Goal: Find specific page/section: Find specific page/section

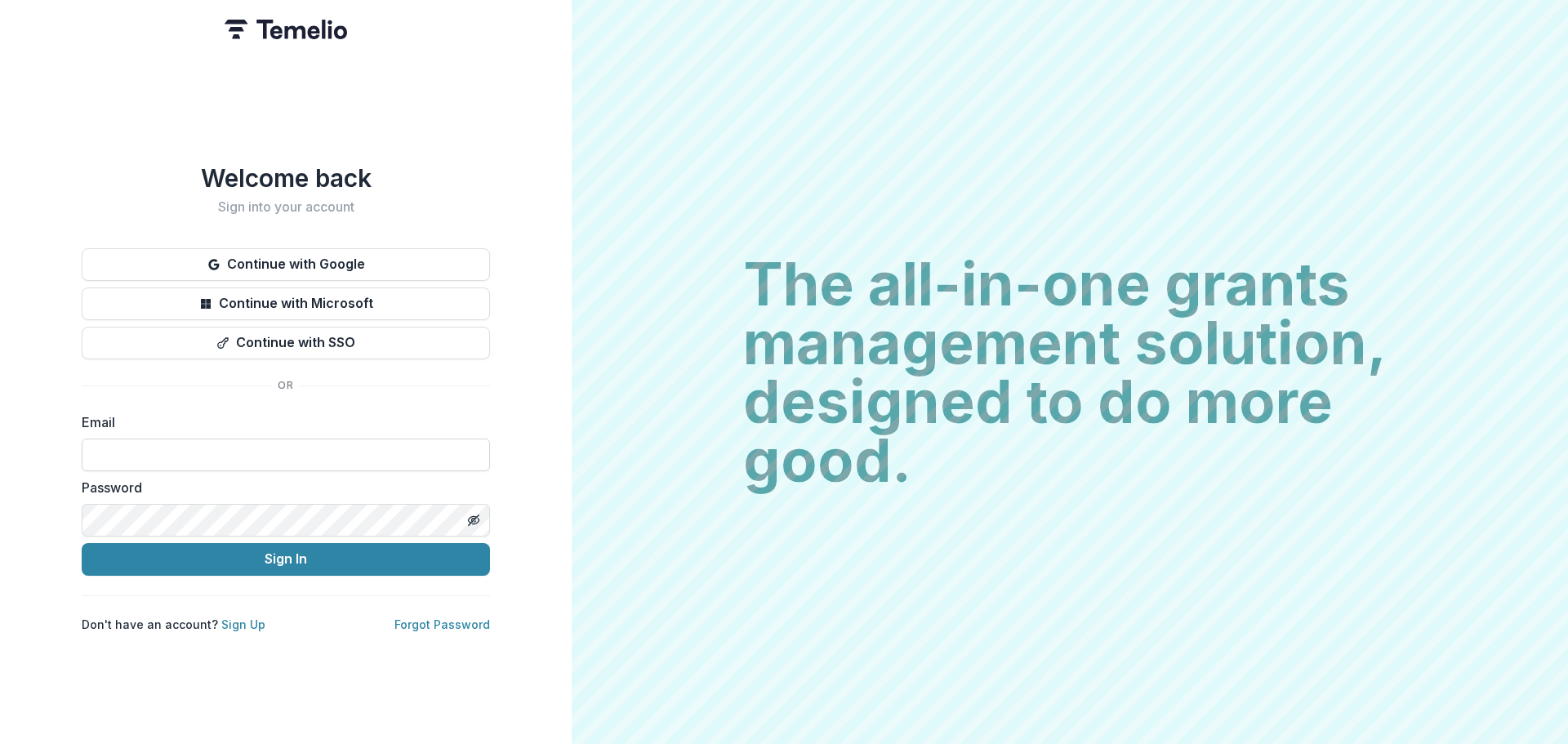
click at [212, 447] on input at bounding box center [286, 455] width 408 height 33
type input "**********"
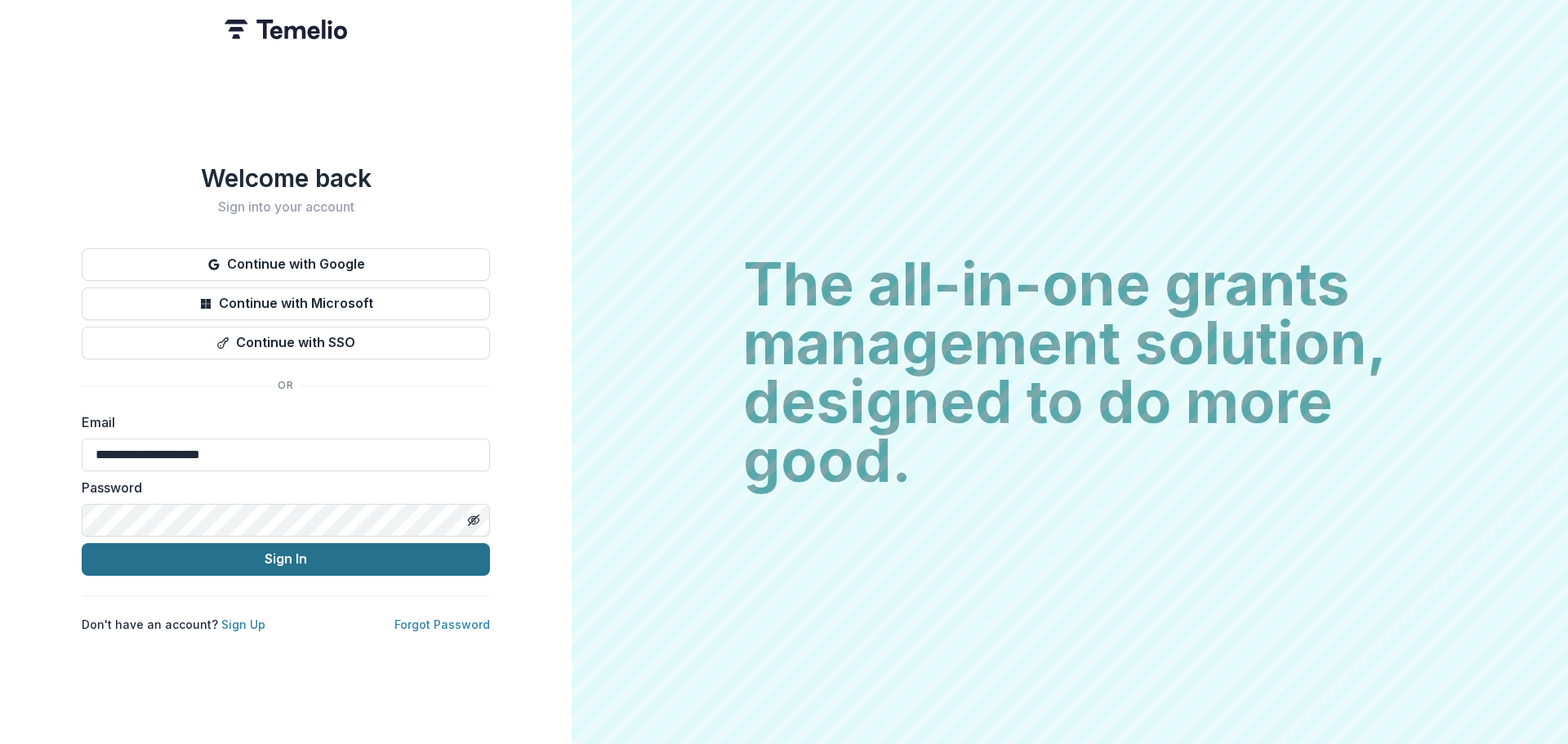
click at [250, 551] on button "Sign In" at bounding box center [286, 559] width 408 height 33
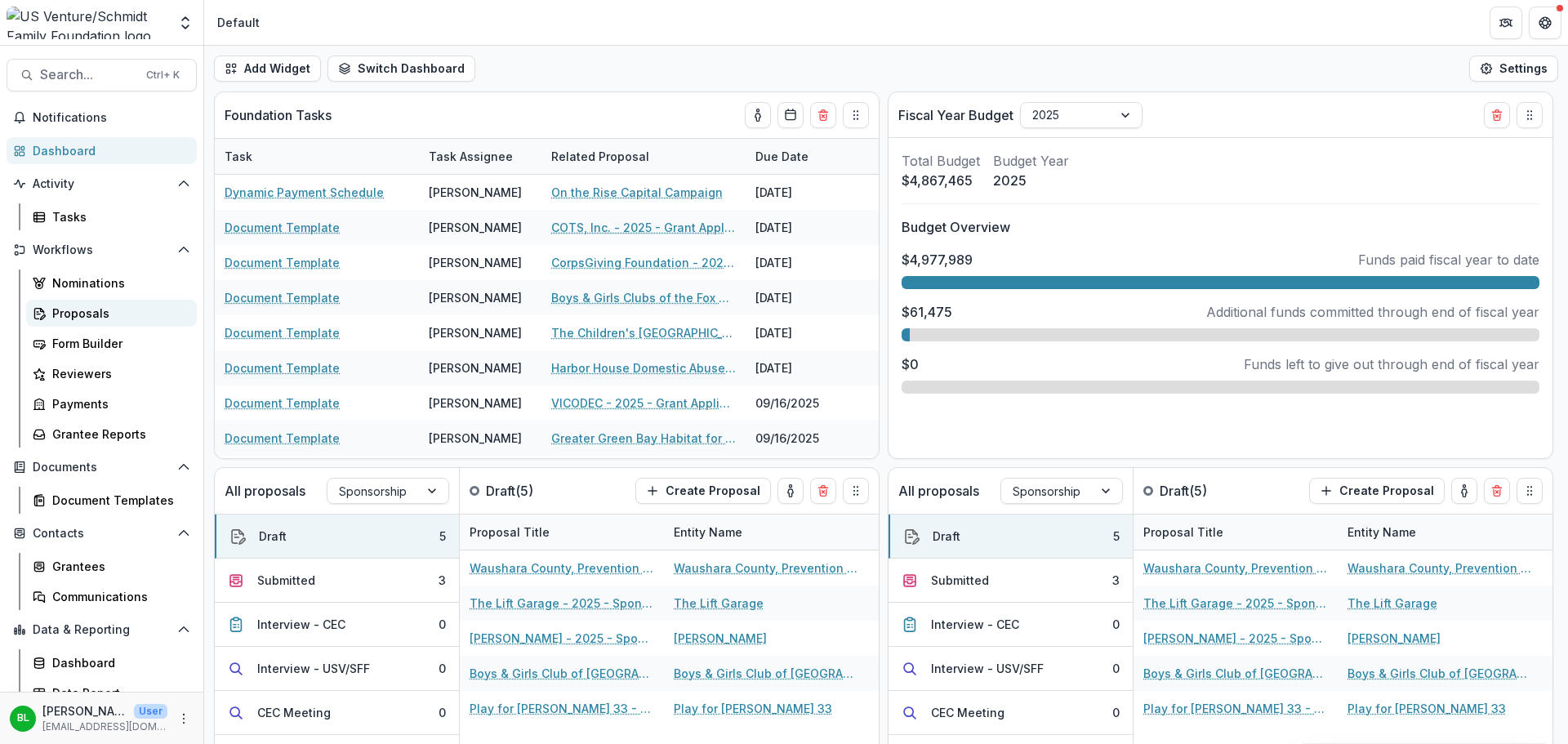
click at [79, 307] on div "Proposals" at bounding box center [117, 313] width 131 height 17
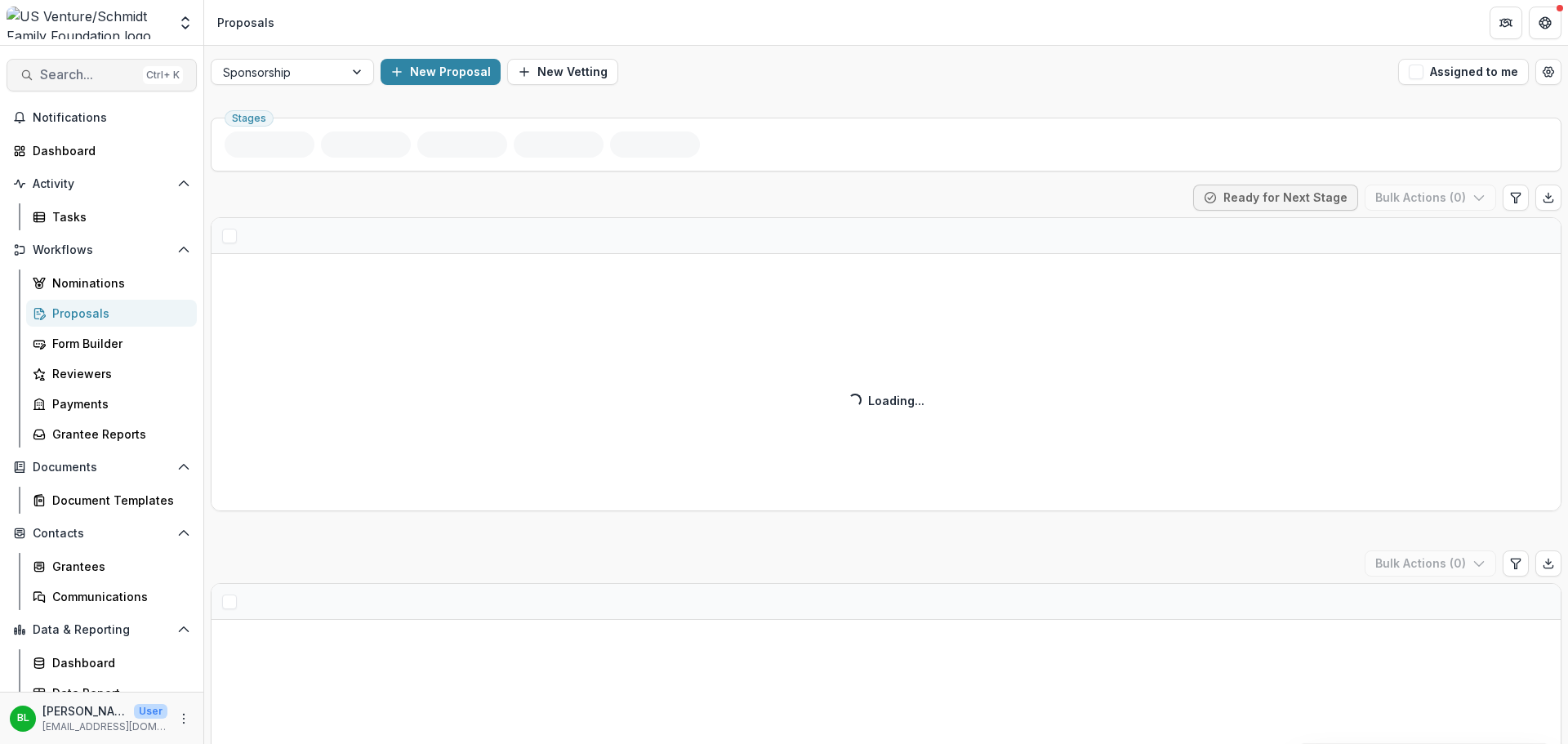
click at [78, 71] on span "Search..." at bounding box center [87, 75] width 96 height 16
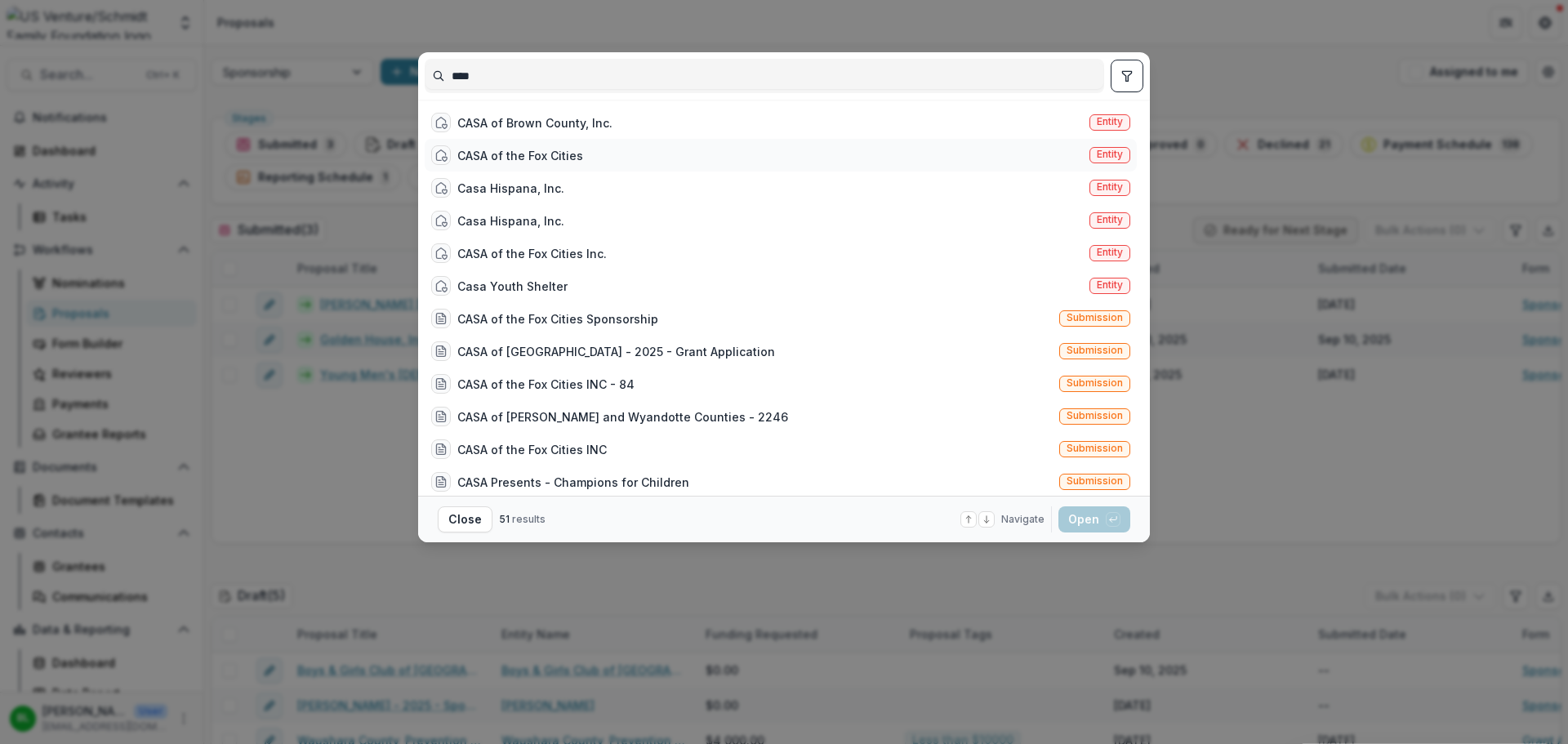
type input "****"
click at [529, 153] on div "CASA of the Fox Cities" at bounding box center [520, 155] width 126 height 17
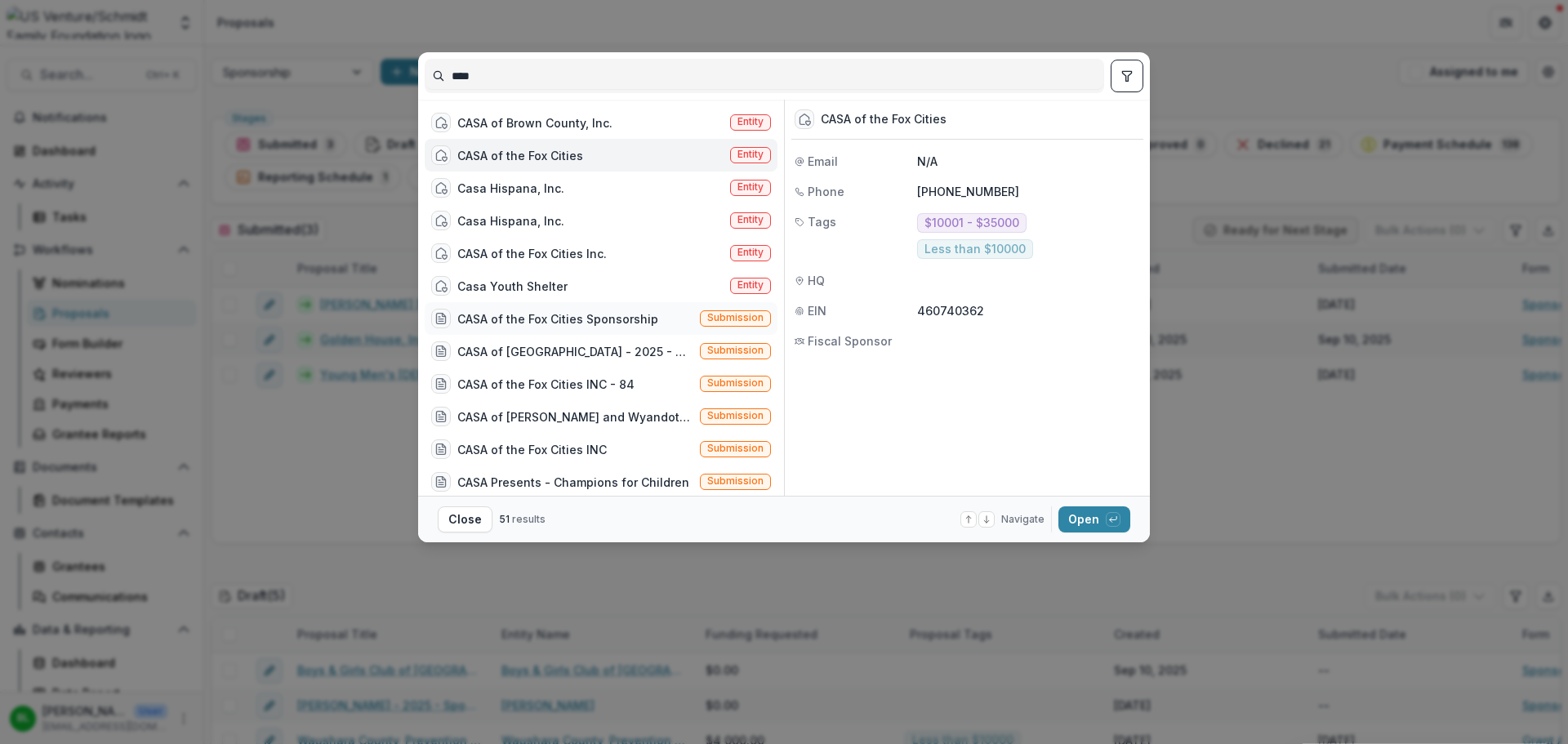
click at [563, 316] on div "CASA of the Fox Cities Sponsorship" at bounding box center [558, 318] width 201 height 17
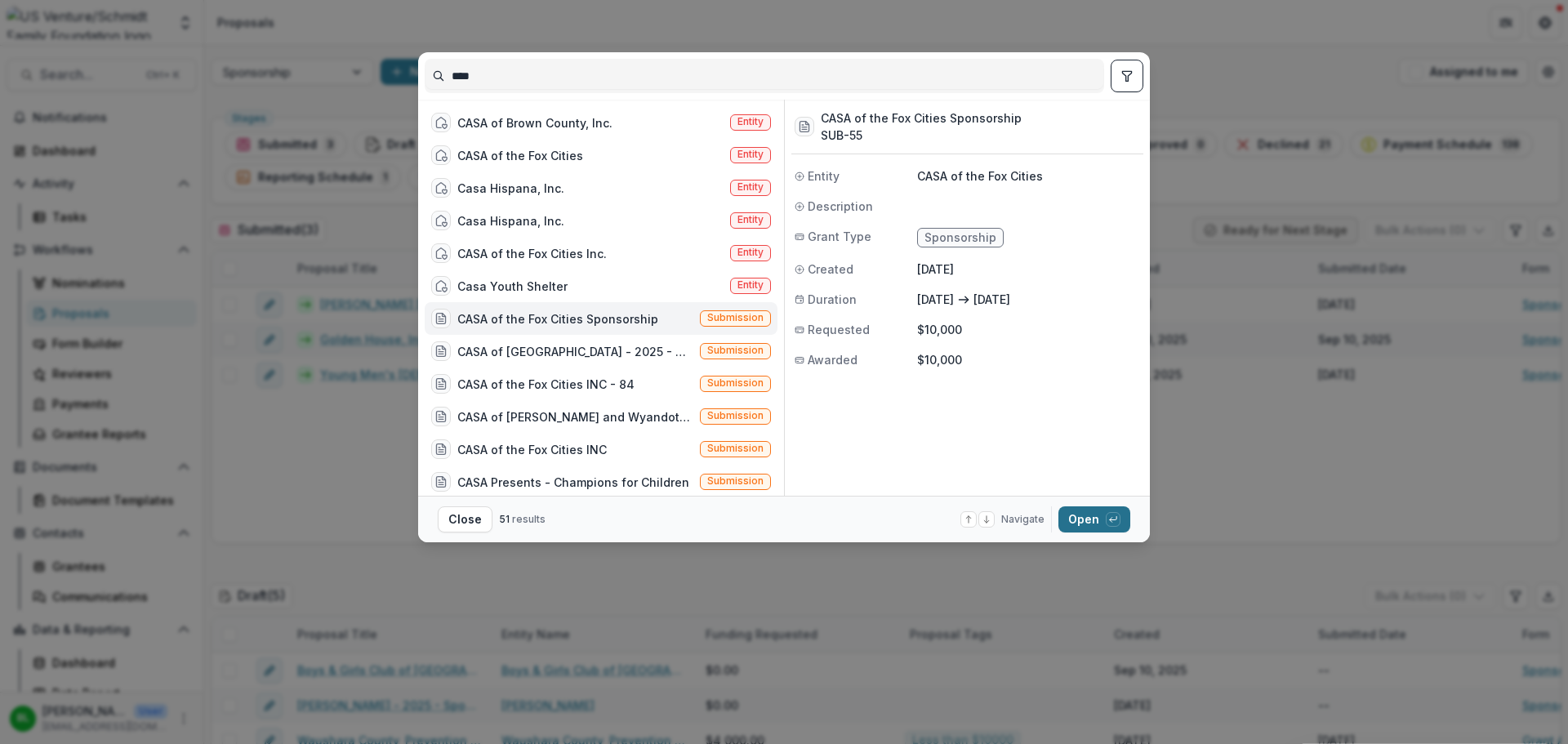
click at [1084, 517] on button "Open with enter key" at bounding box center [1095, 520] width 72 height 26
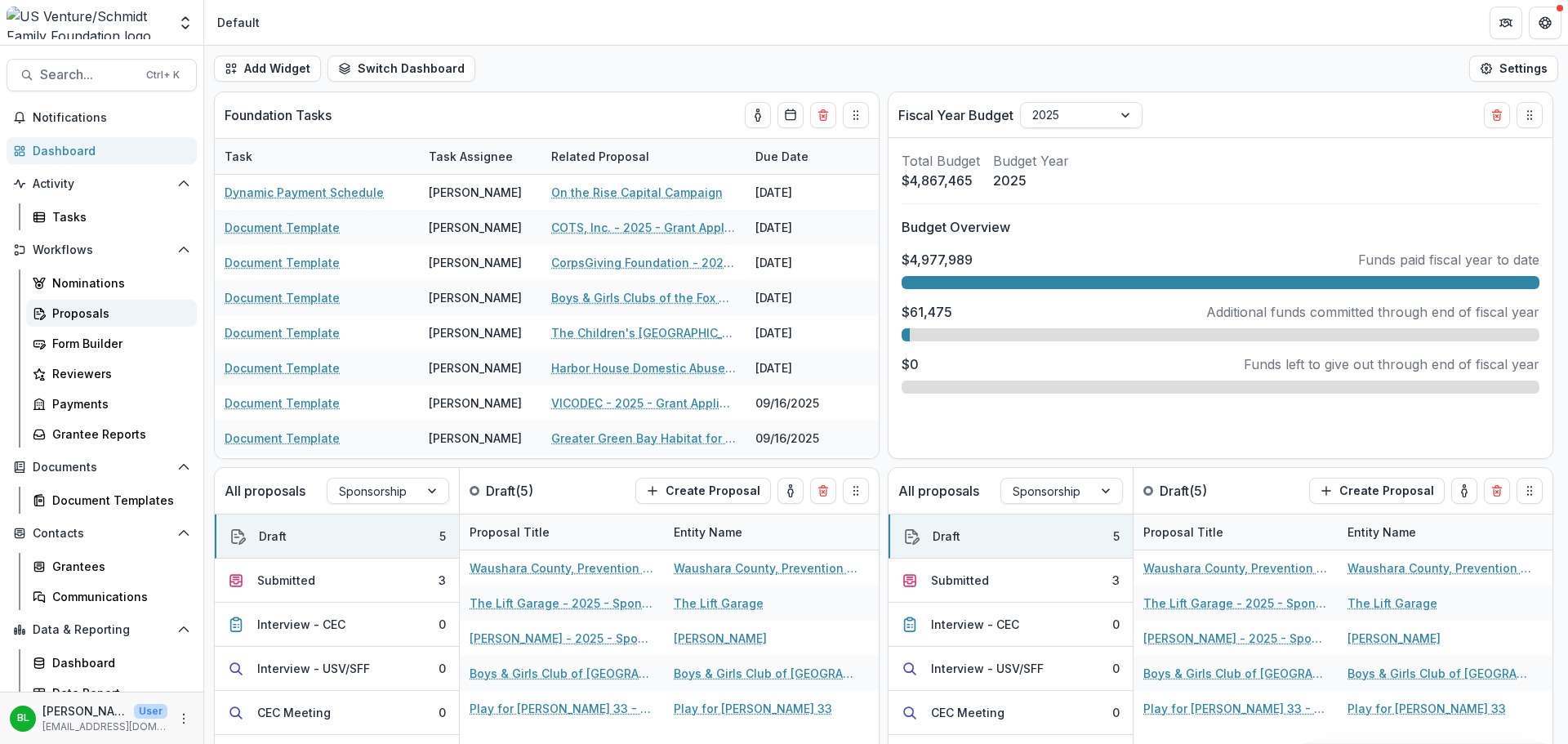
click at [69, 314] on div "Proposals" at bounding box center [117, 313] width 131 height 17
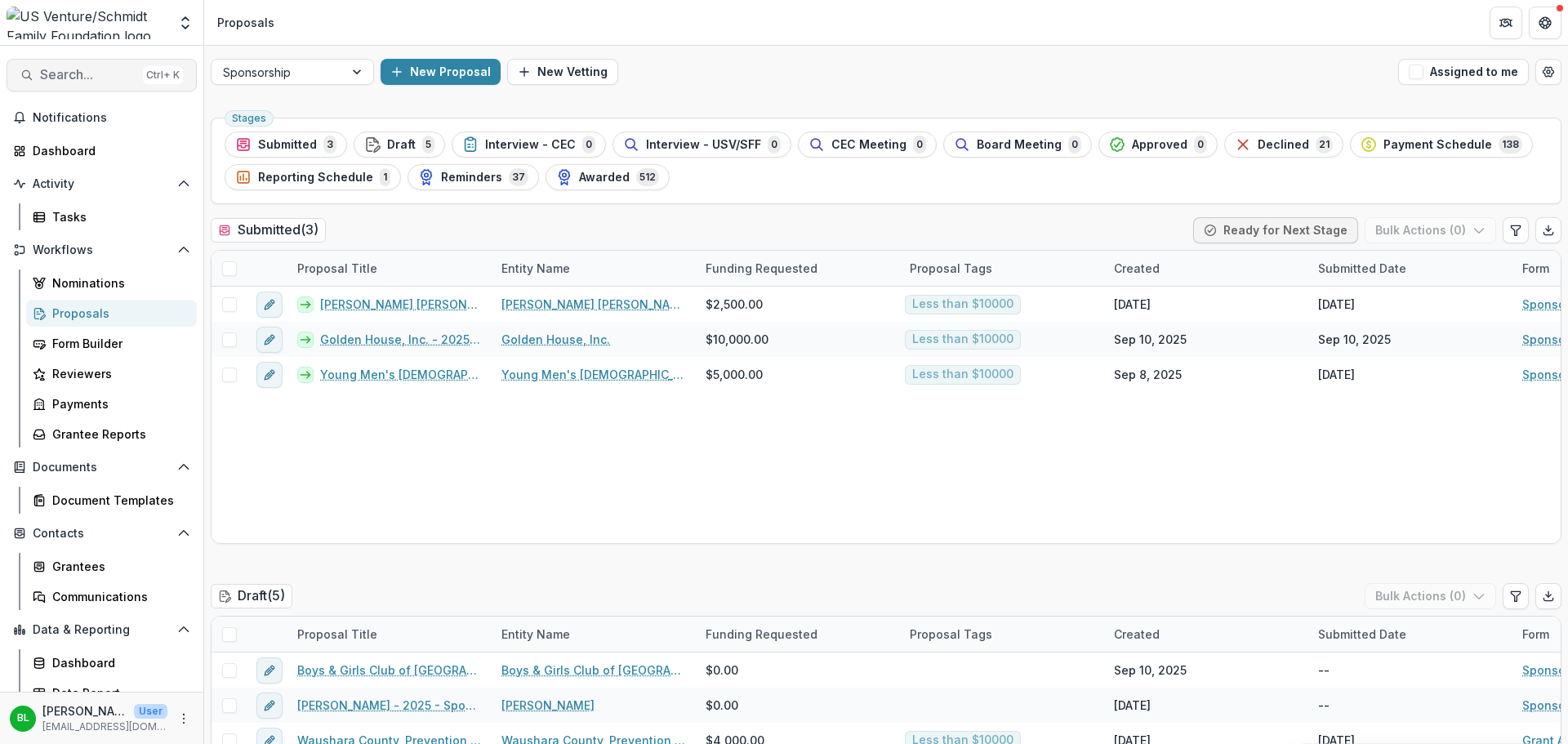
click at [93, 75] on span "Search..." at bounding box center [87, 75] width 96 height 16
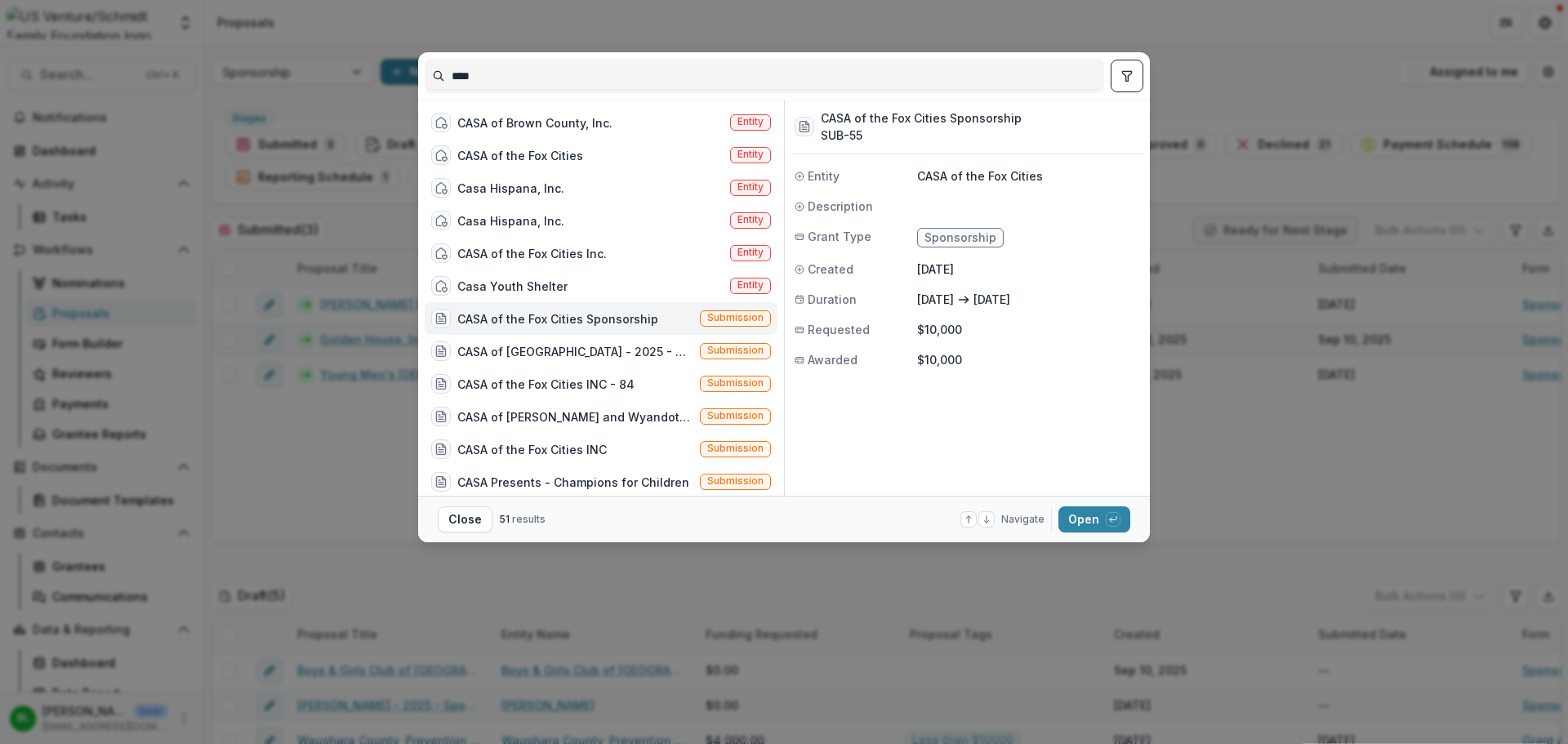
click at [550, 319] on div "CASA of the Fox Cities Sponsorship" at bounding box center [558, 318] width 201 height 17
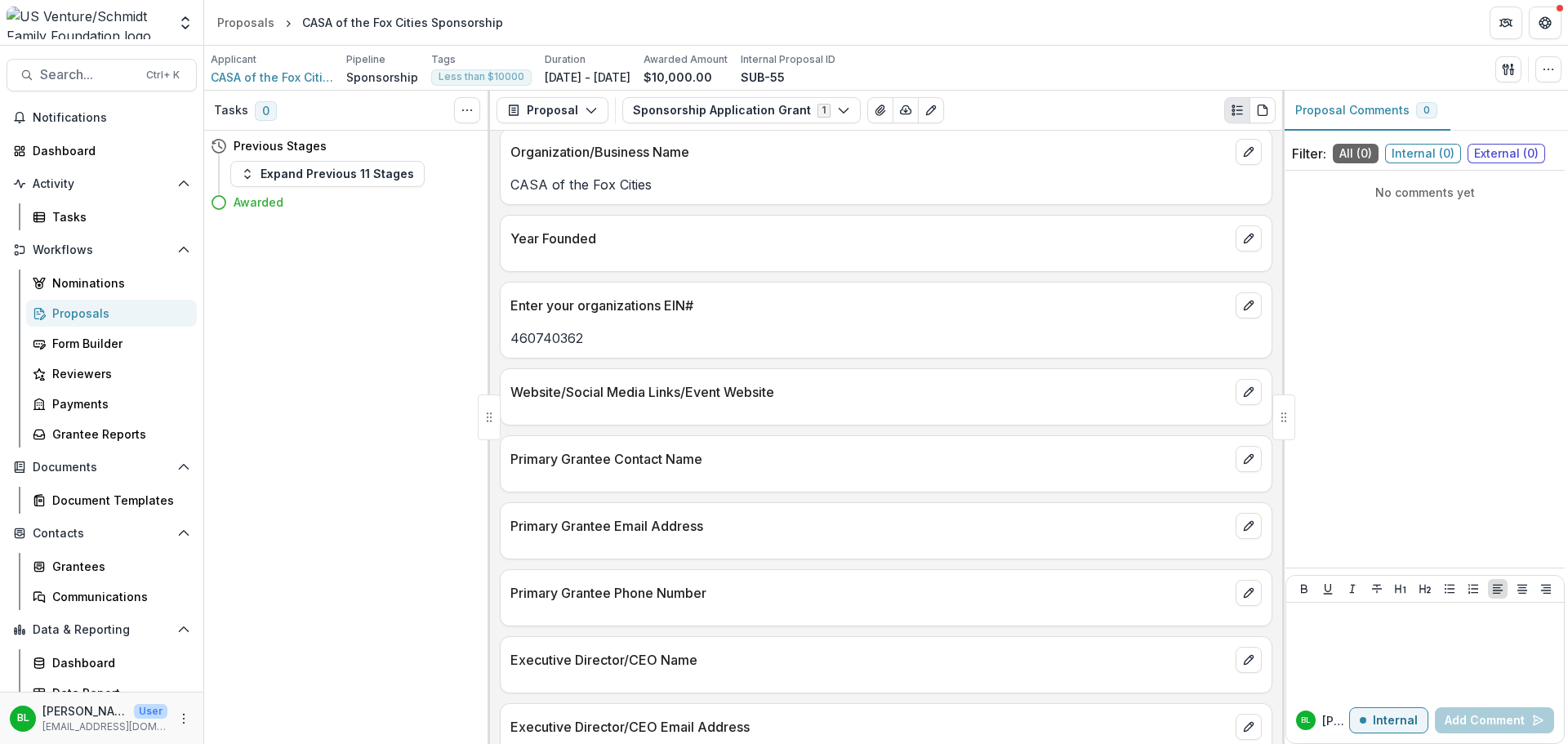
scroll to position [82, 0]
